Goal: Task Accomplishment & Management: Manage account settings

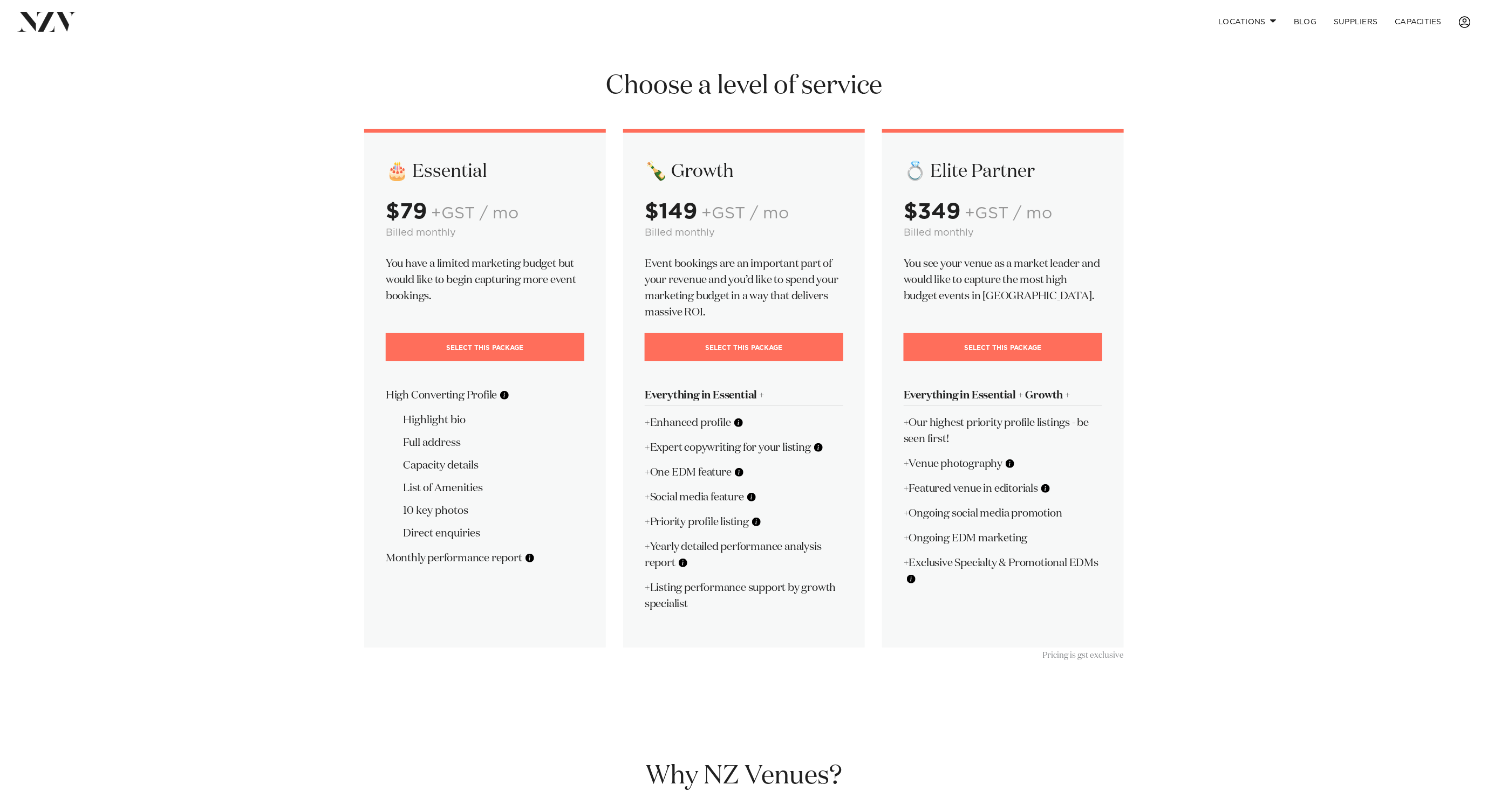
click at [1461, 18] on span at bounding box center [1466, 22] width 12 height 12
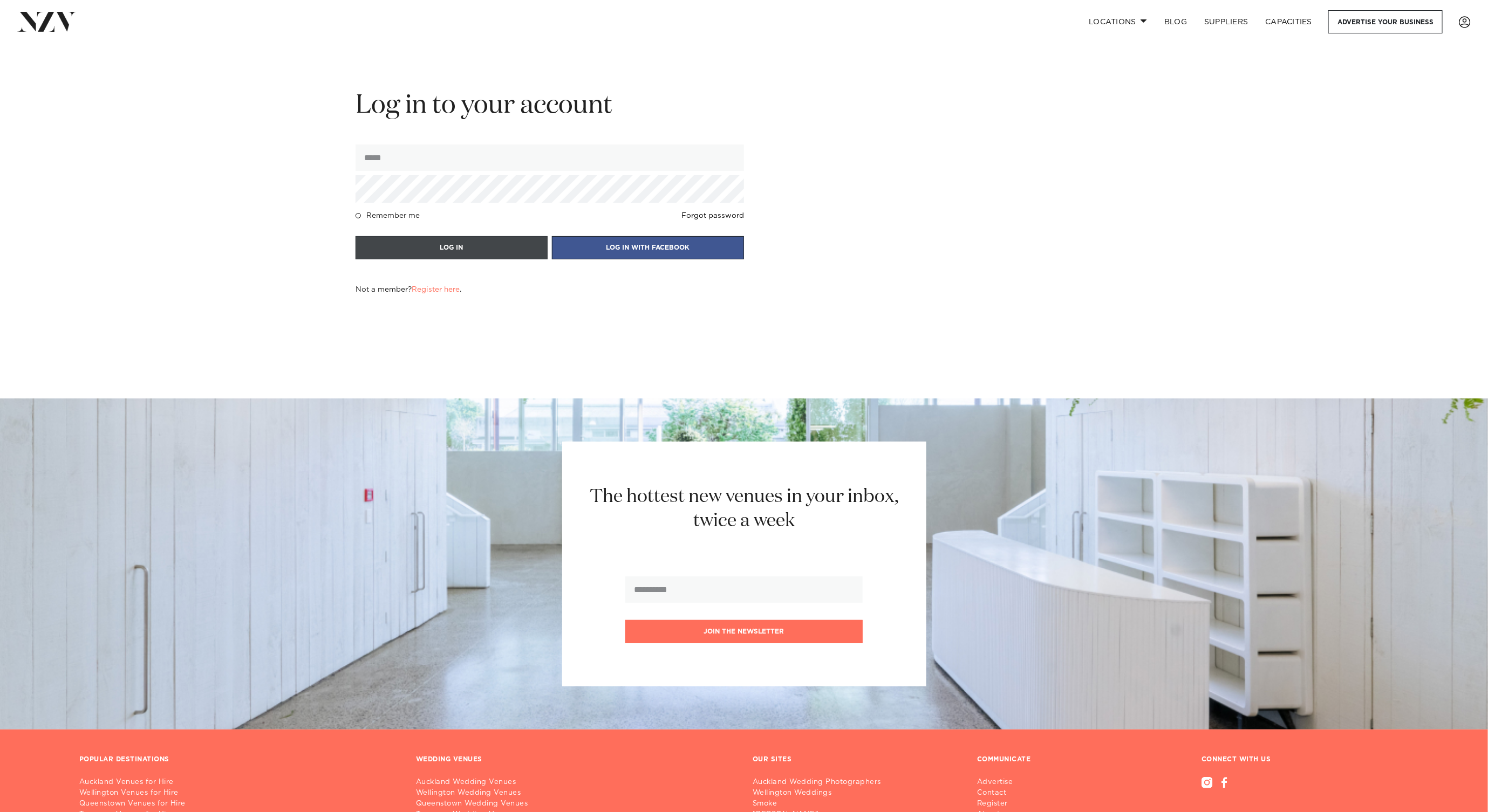
type input "**********"
click at [511, 240] on button "LOG IN" at bounding box center [452, 247] width 192 height 23
